Goal: Information Seeking & Learning: Learn about a topic

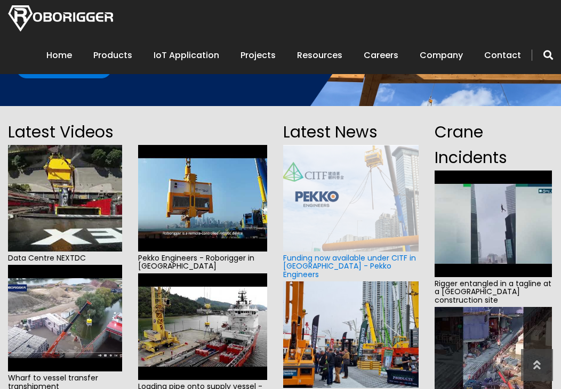
scroll to position [160, 0]
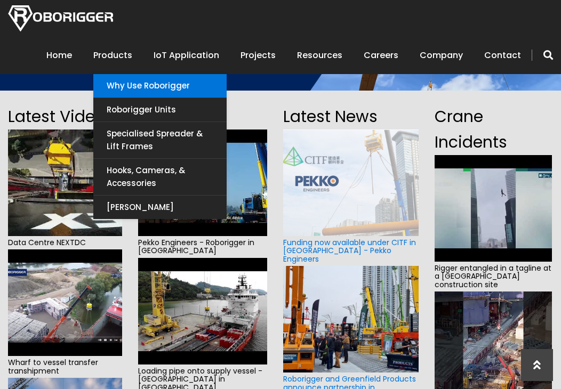
click at [122, 79] on link "Why use Roborigger" at bounding box center [159, 85] width 133 height 23
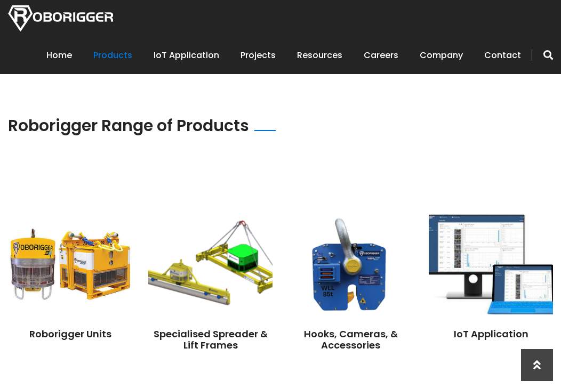
scroll to position [906, 0]
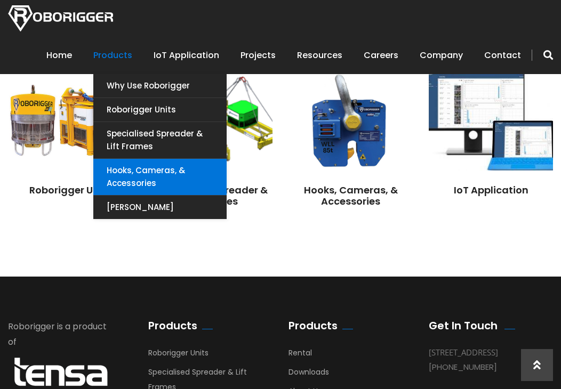
click at [153, 173] on link "Hooks, Cameras, & Accessories" at bounding box center [159, 177] width 133 height 36
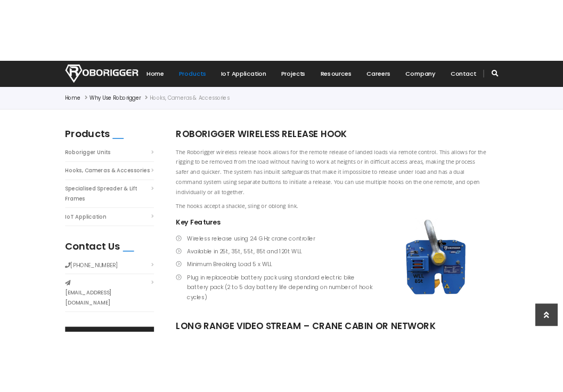
scroll to position [426, 0]
